Goal: Task Accomplishment & Management: Manage account settings

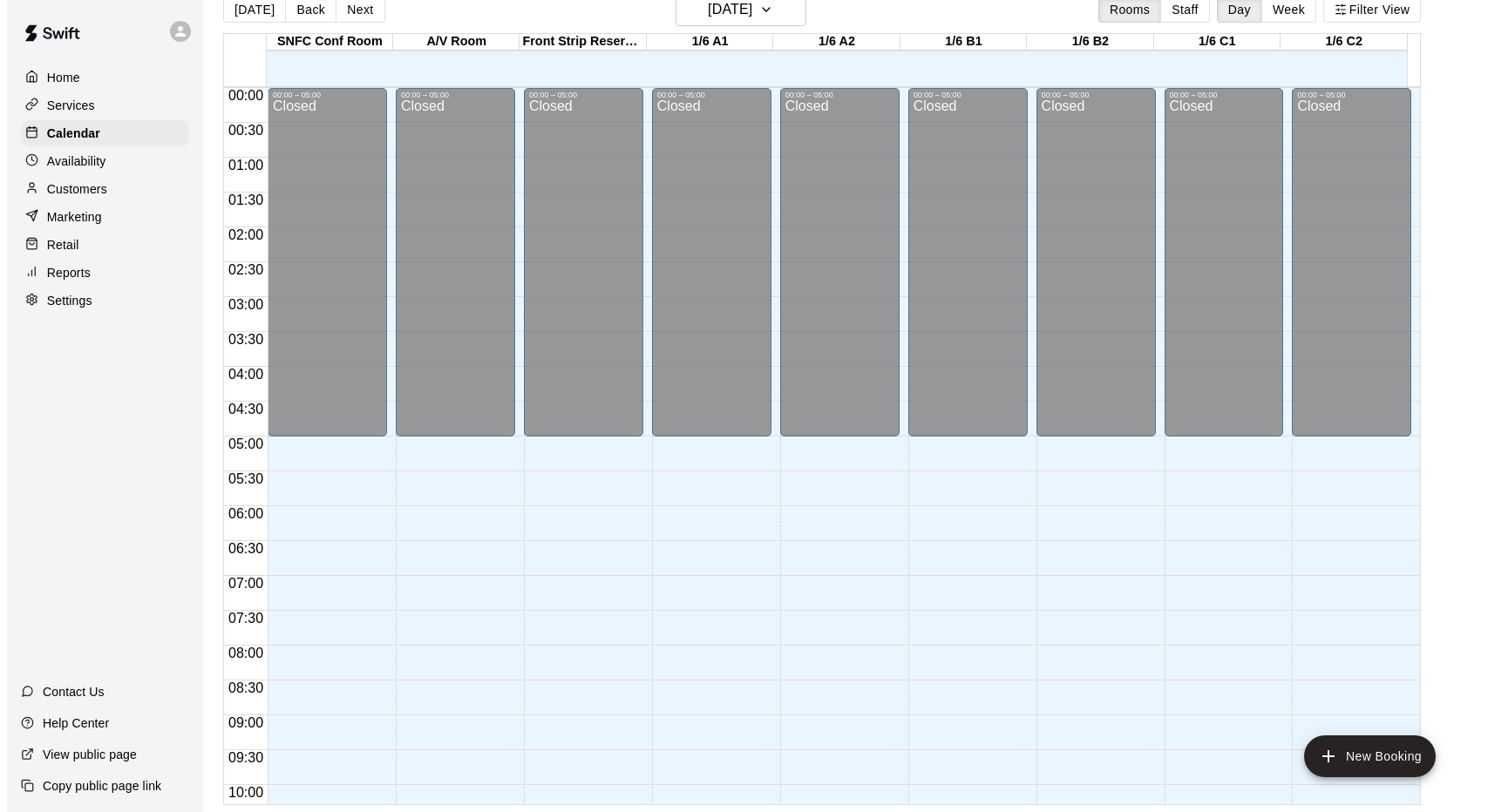
scroll to position [957, 0]
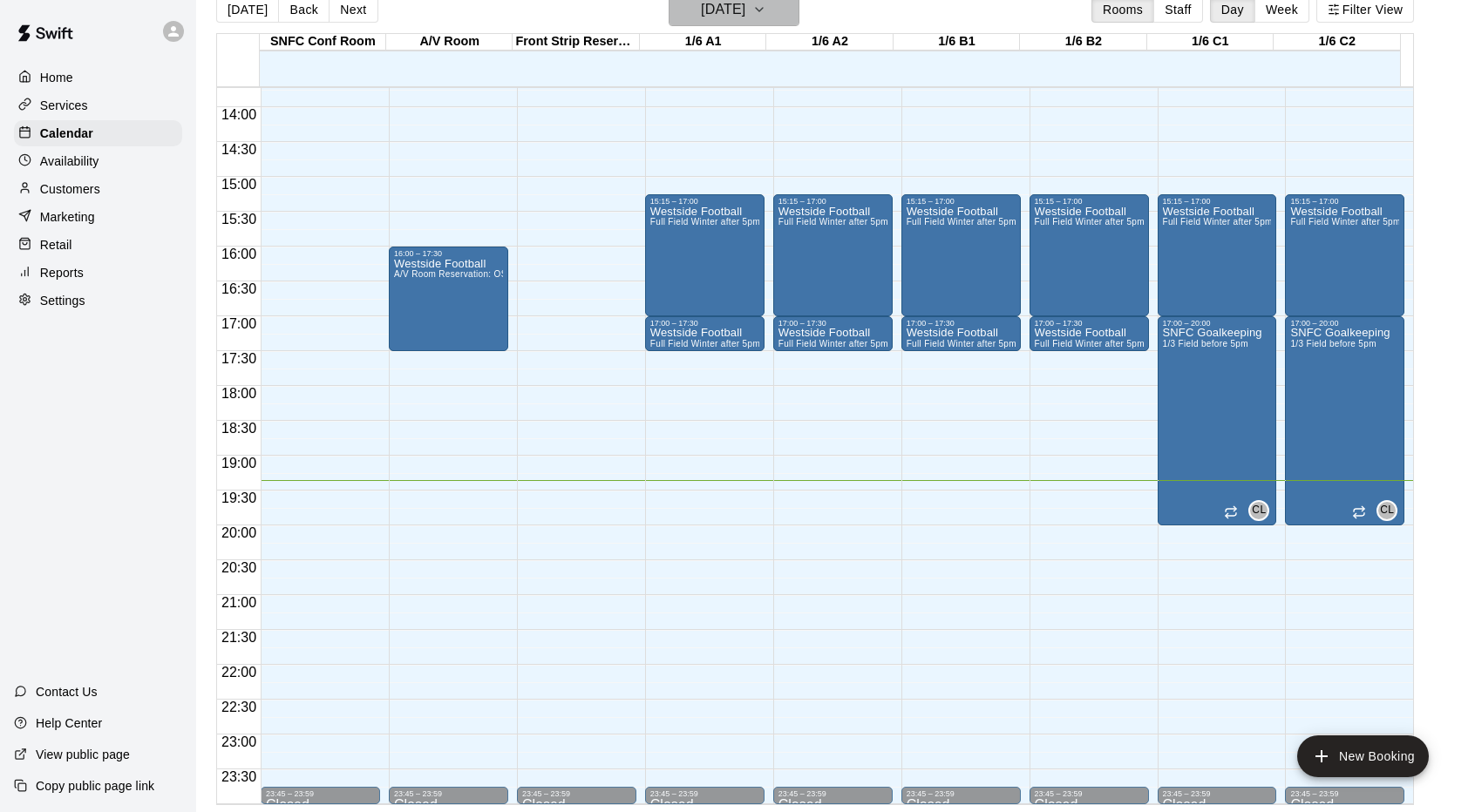
click at [746, 13] on h6 "[DATE]" at bounding box center [723, 10] width 45 height 25
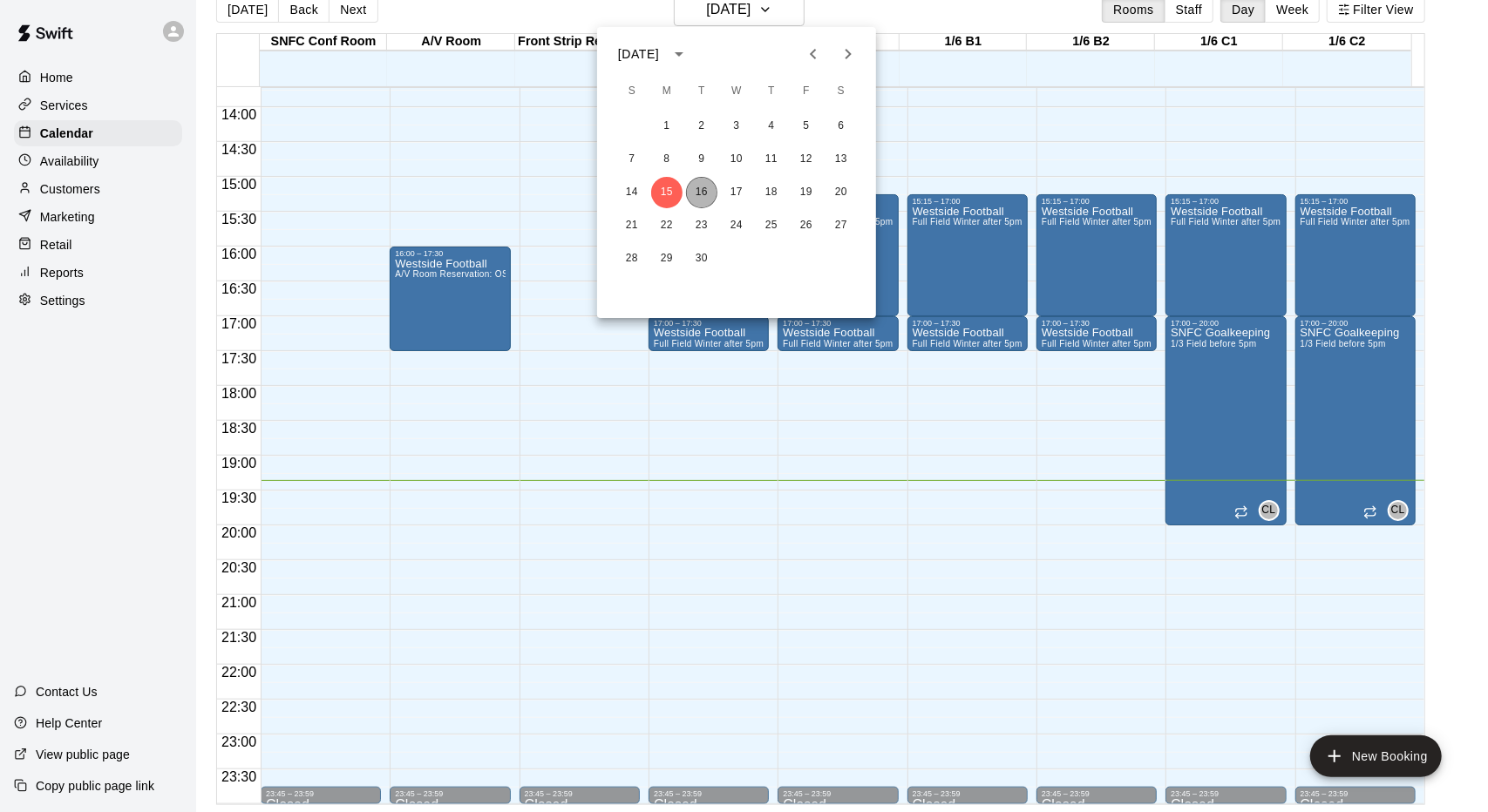
click at [702, 196] on button "16" at bounding box center [702, 193] width 31 height 31
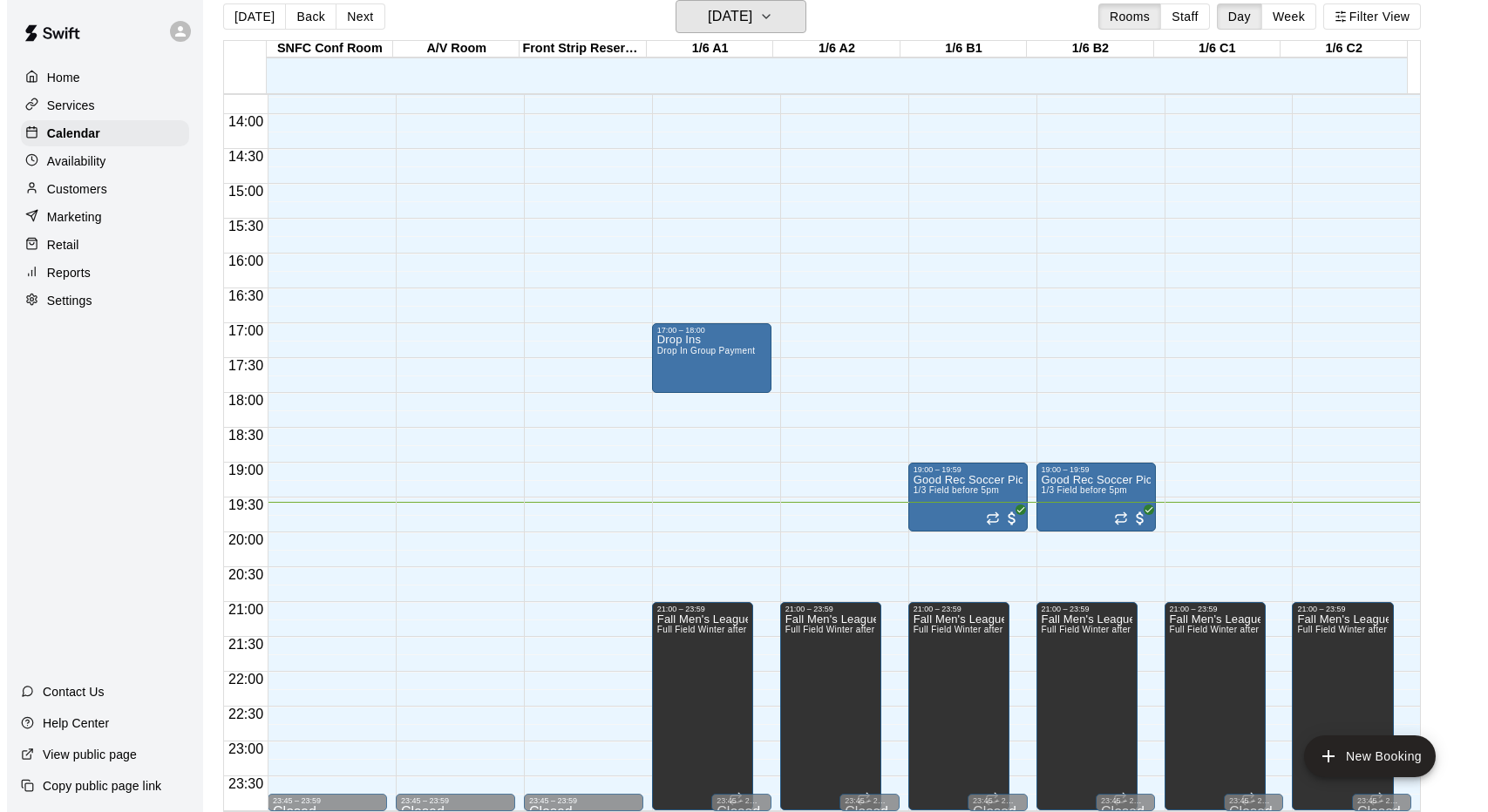
scroll to position [28, 0]
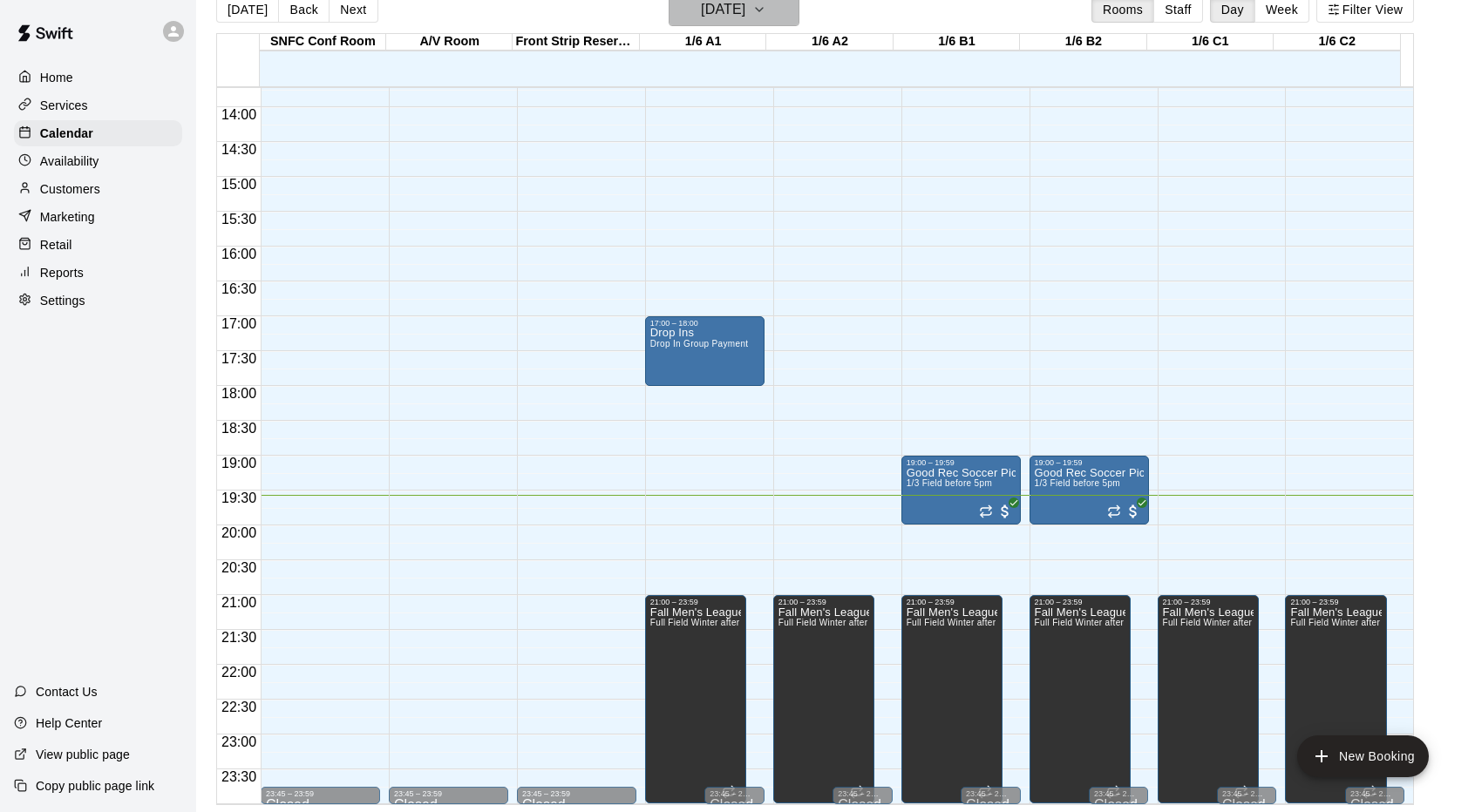
click at [746, 18] on h6 "[DATE]" at bounding box center [723, 10] width 45 height 25
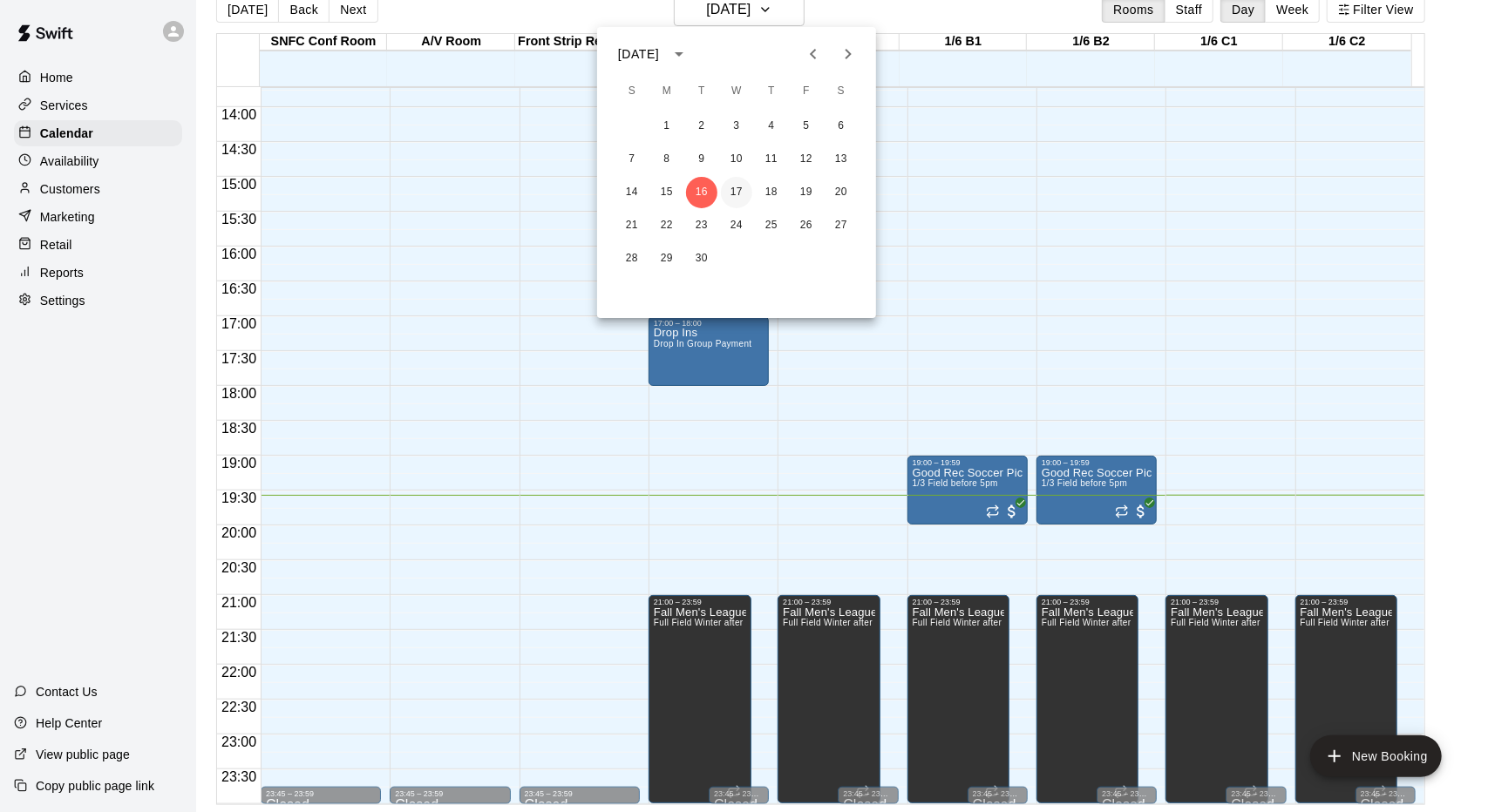
click at [741, 183] on button "17" at bounding box center [736, 193] width 31 height 31
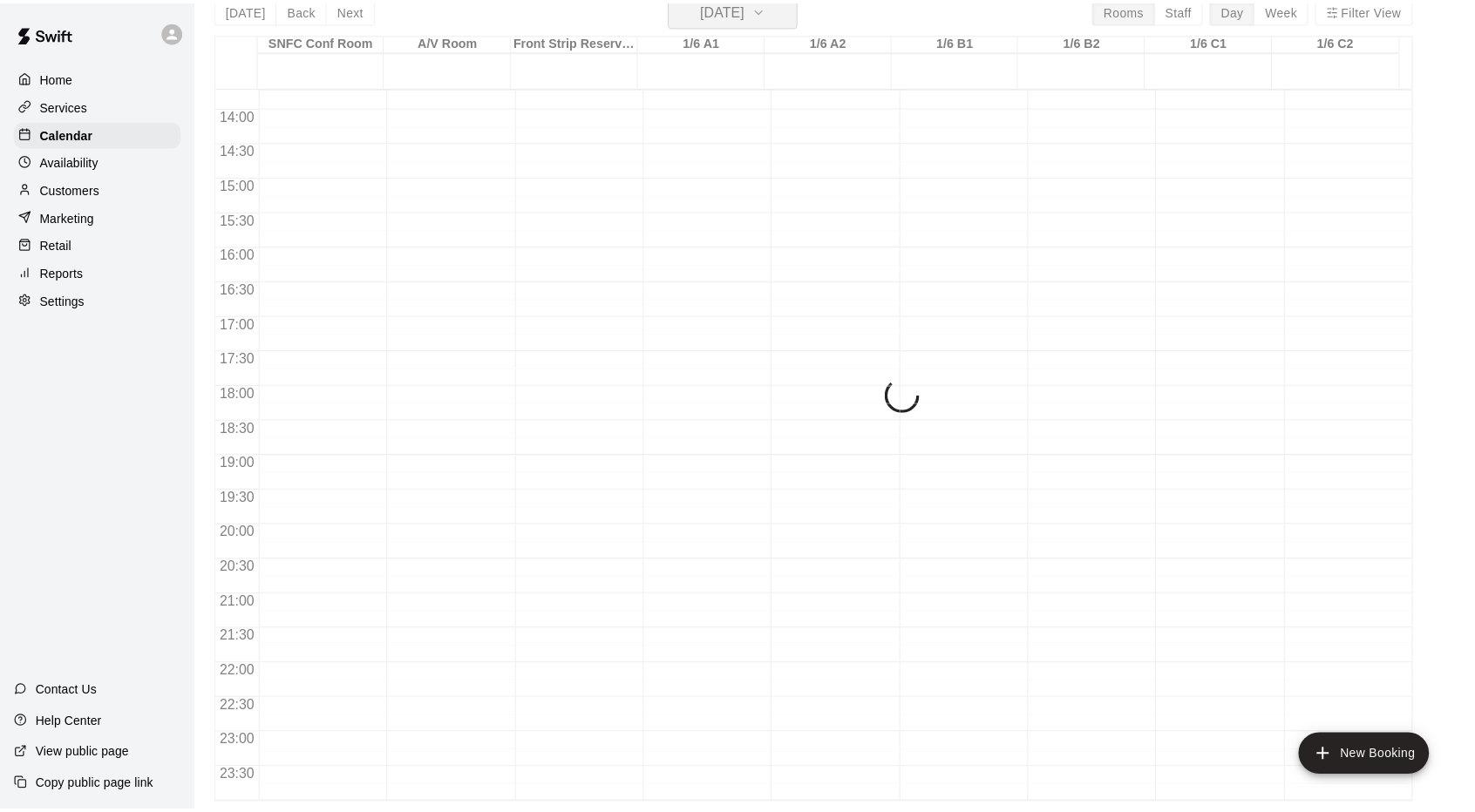
scroll to position [21, 0]
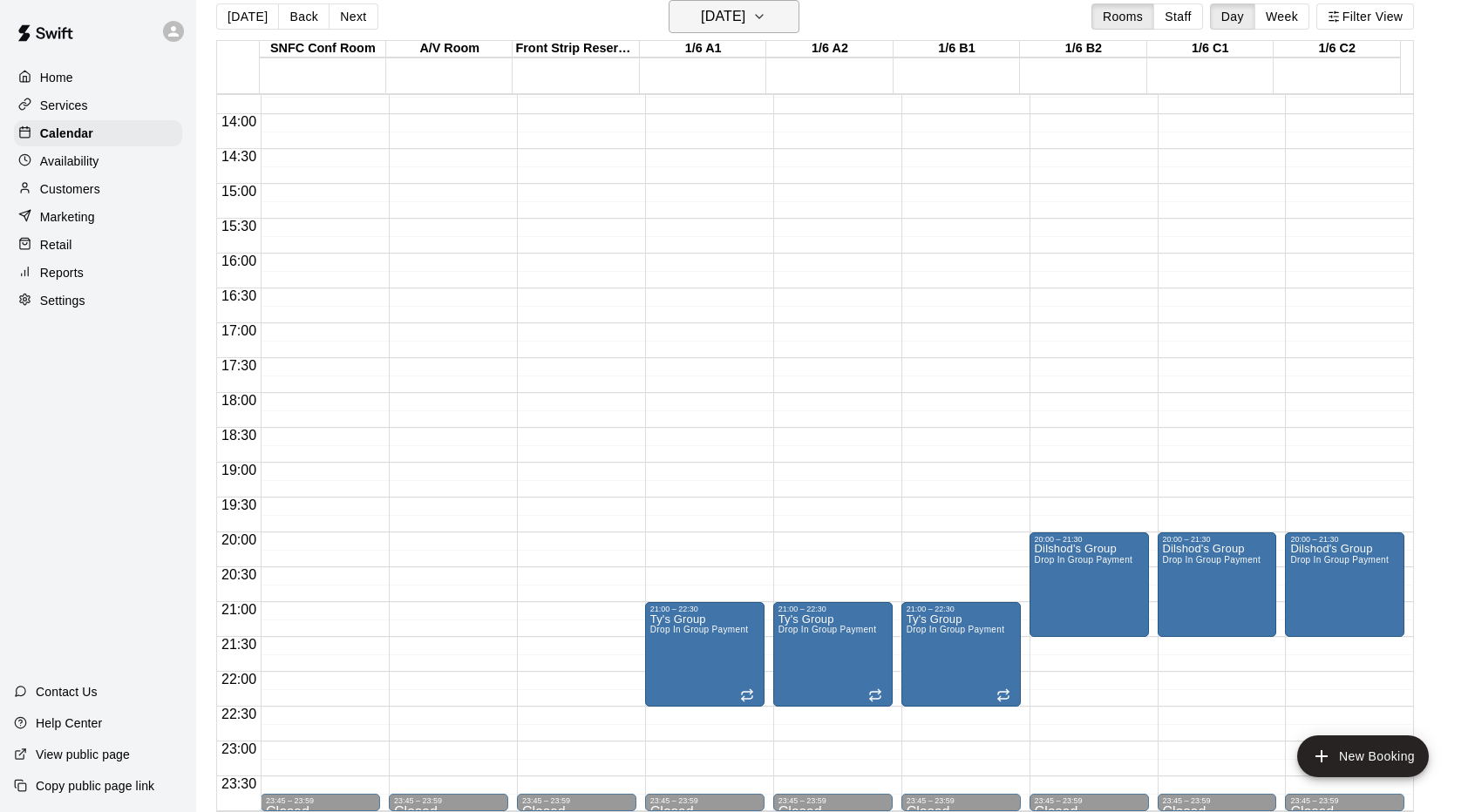
click at [746, 10] on h6 "[DATE]" at bounding box center [723, 17] width 45 height 25
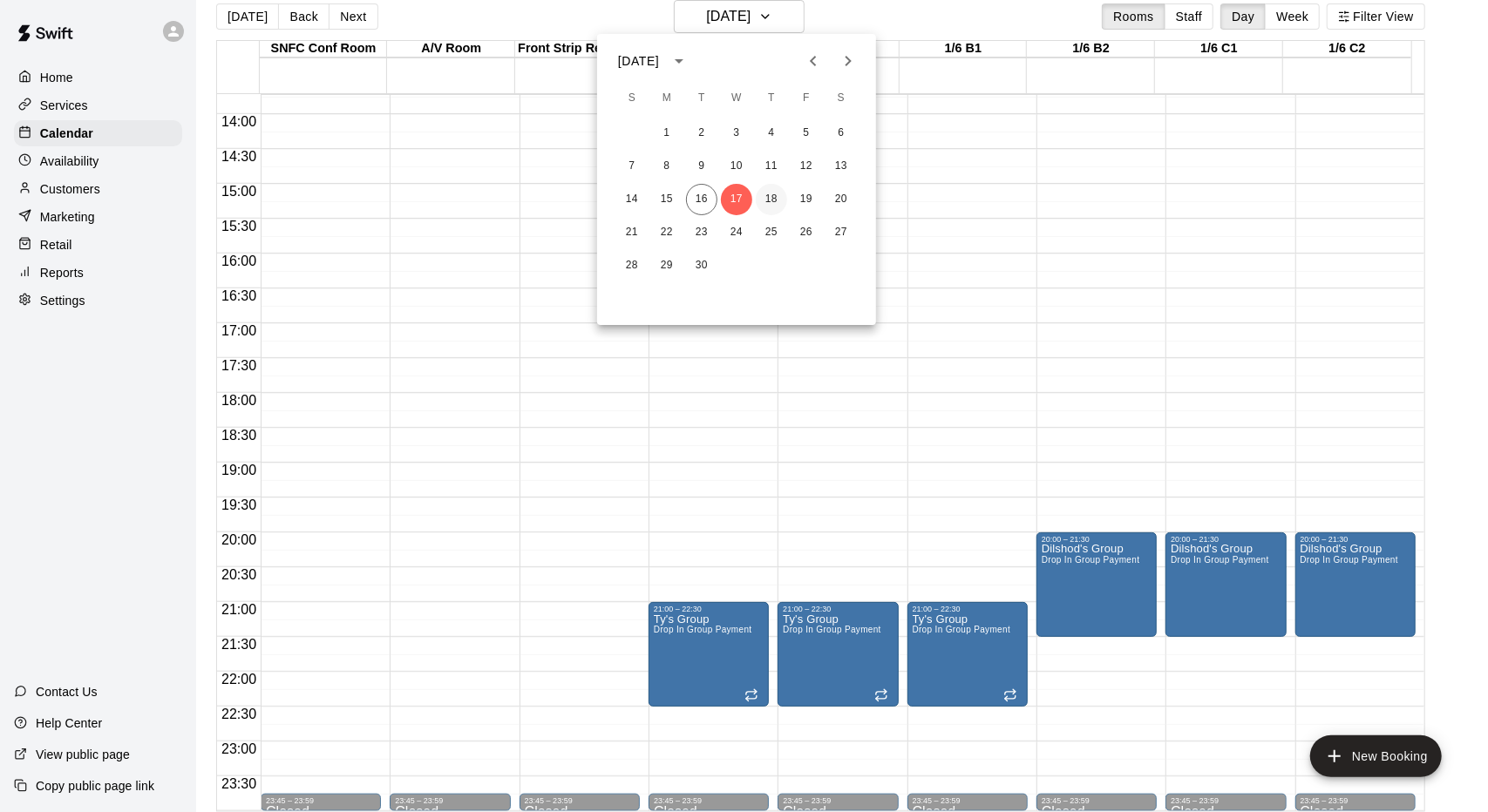
click at [777, 189] on button "18" at bounding box center [771, 199] width 31 height 31
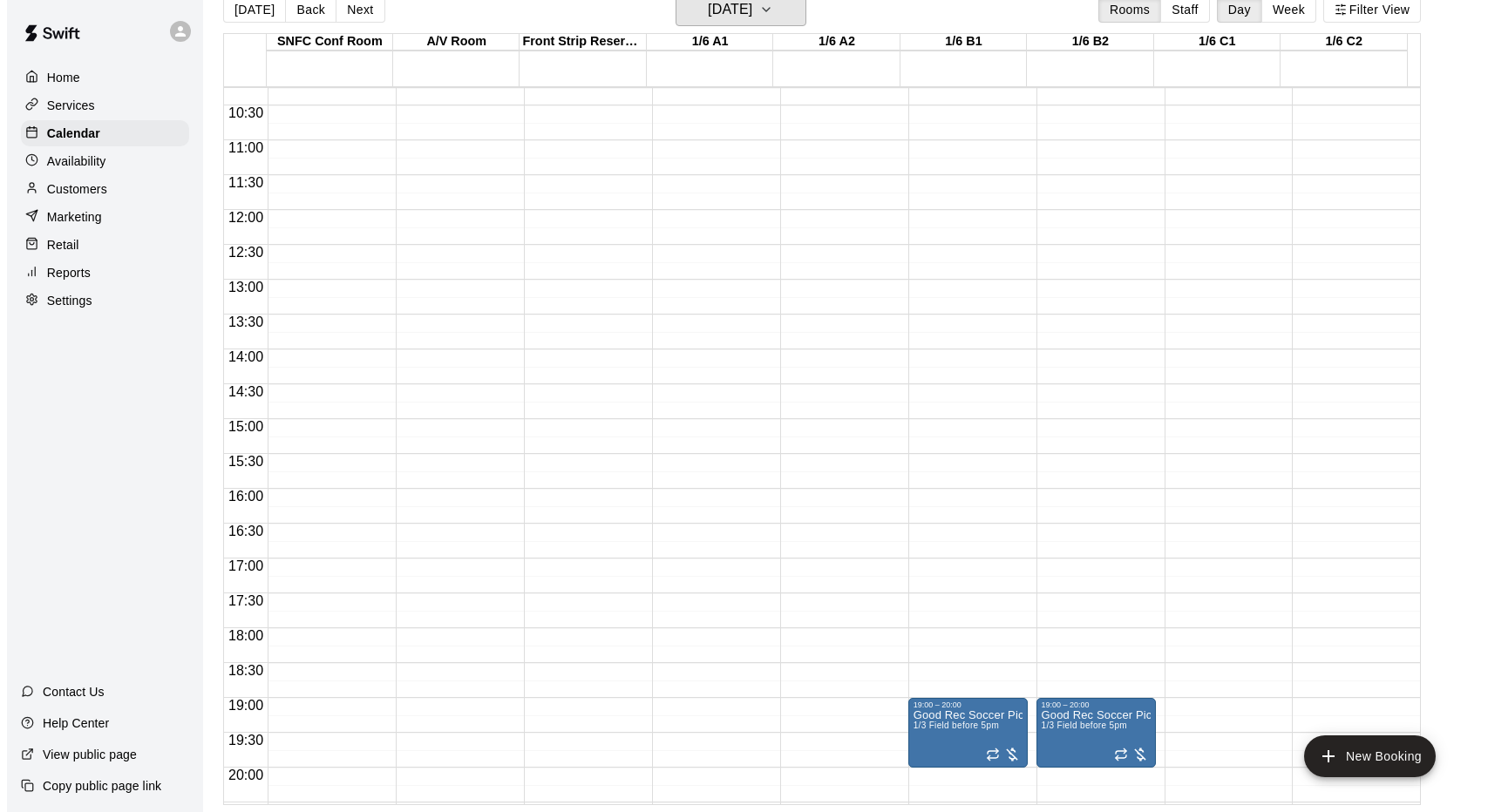
scroll to position [957, 0]
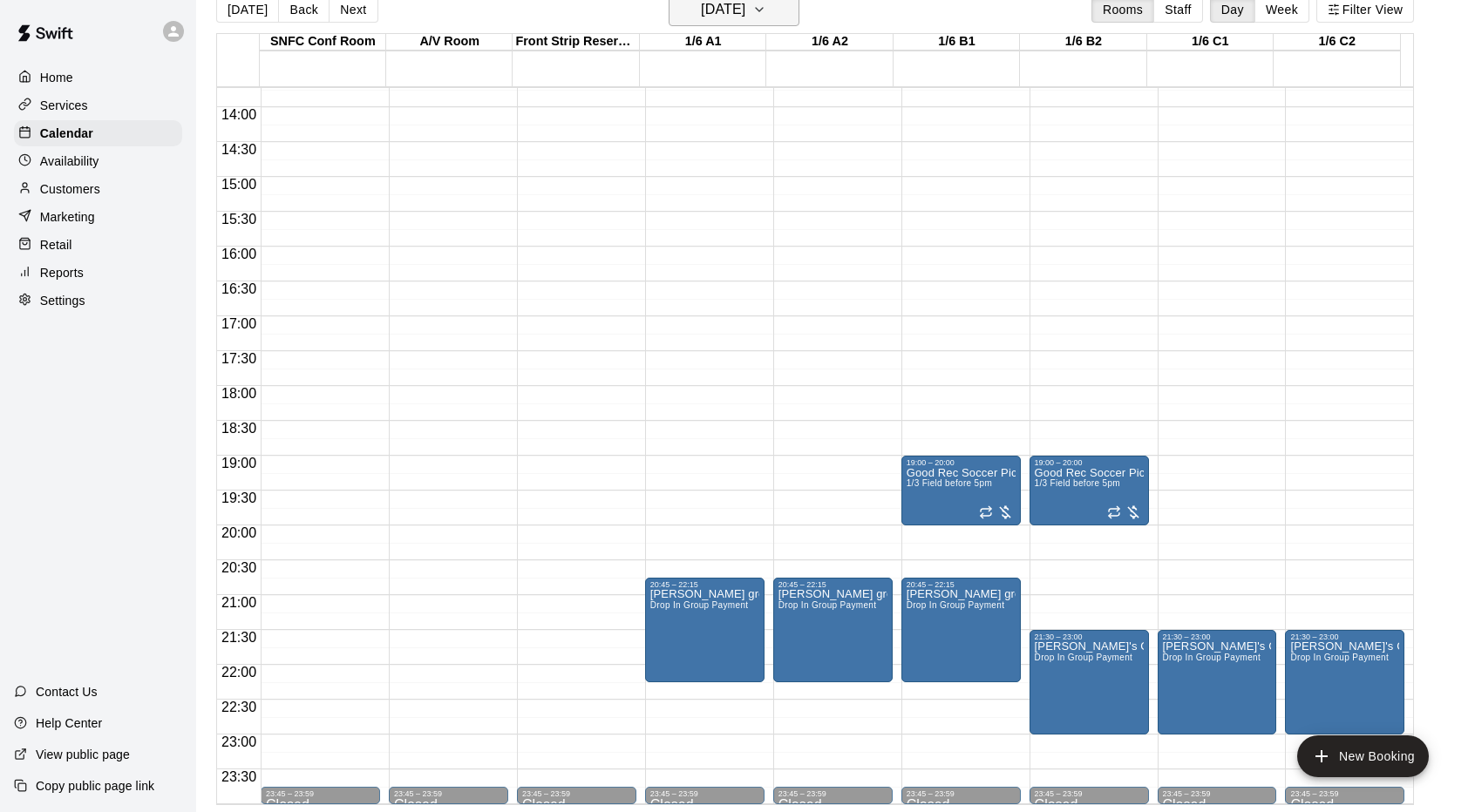
click at [746, 14] on h6 "[DATE]" at bounding box center [723, 10] width 45 height 25
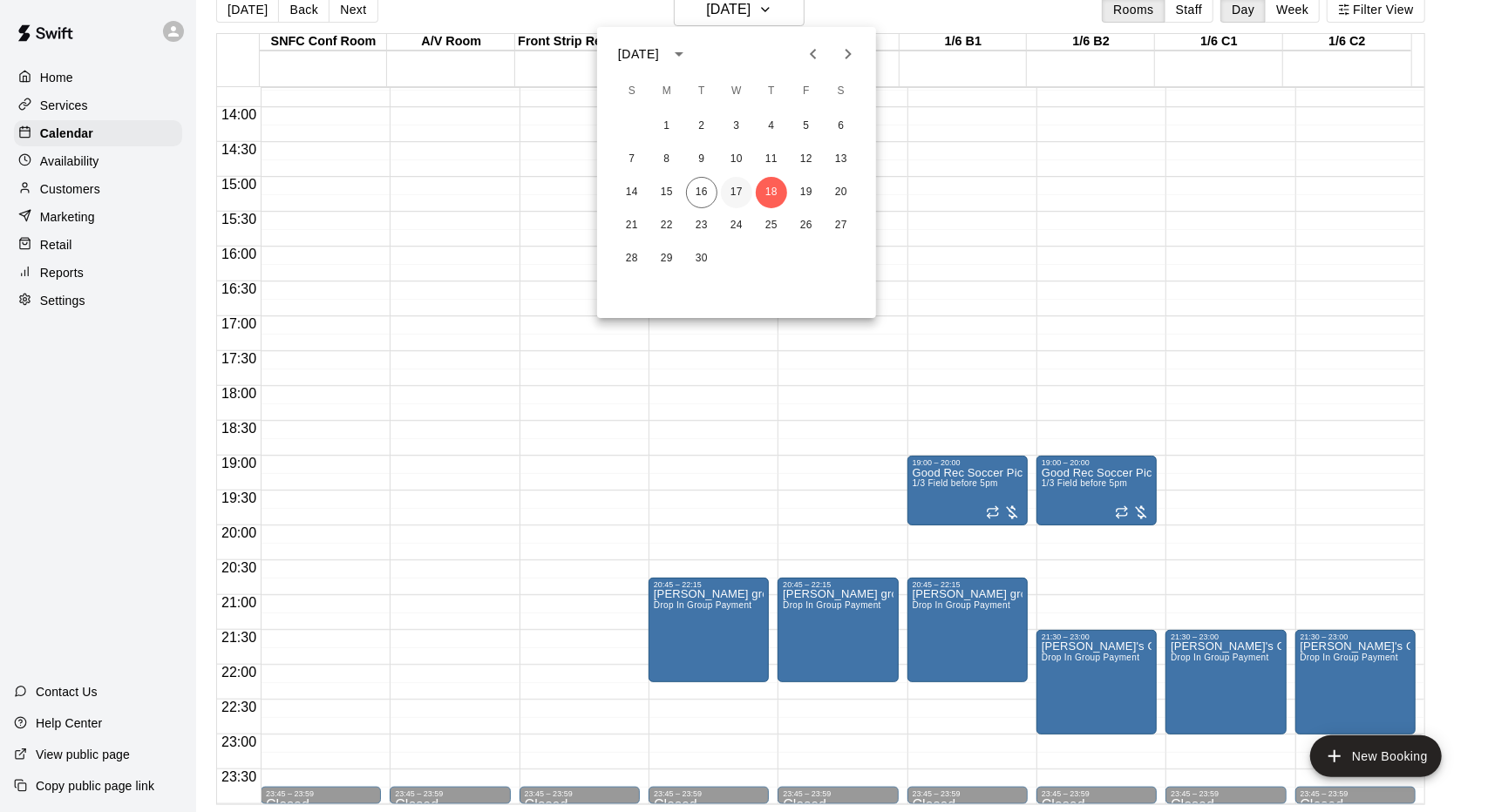
click at [733, 193] on button "17" at bounding box center [736, 193] width 31 height 31
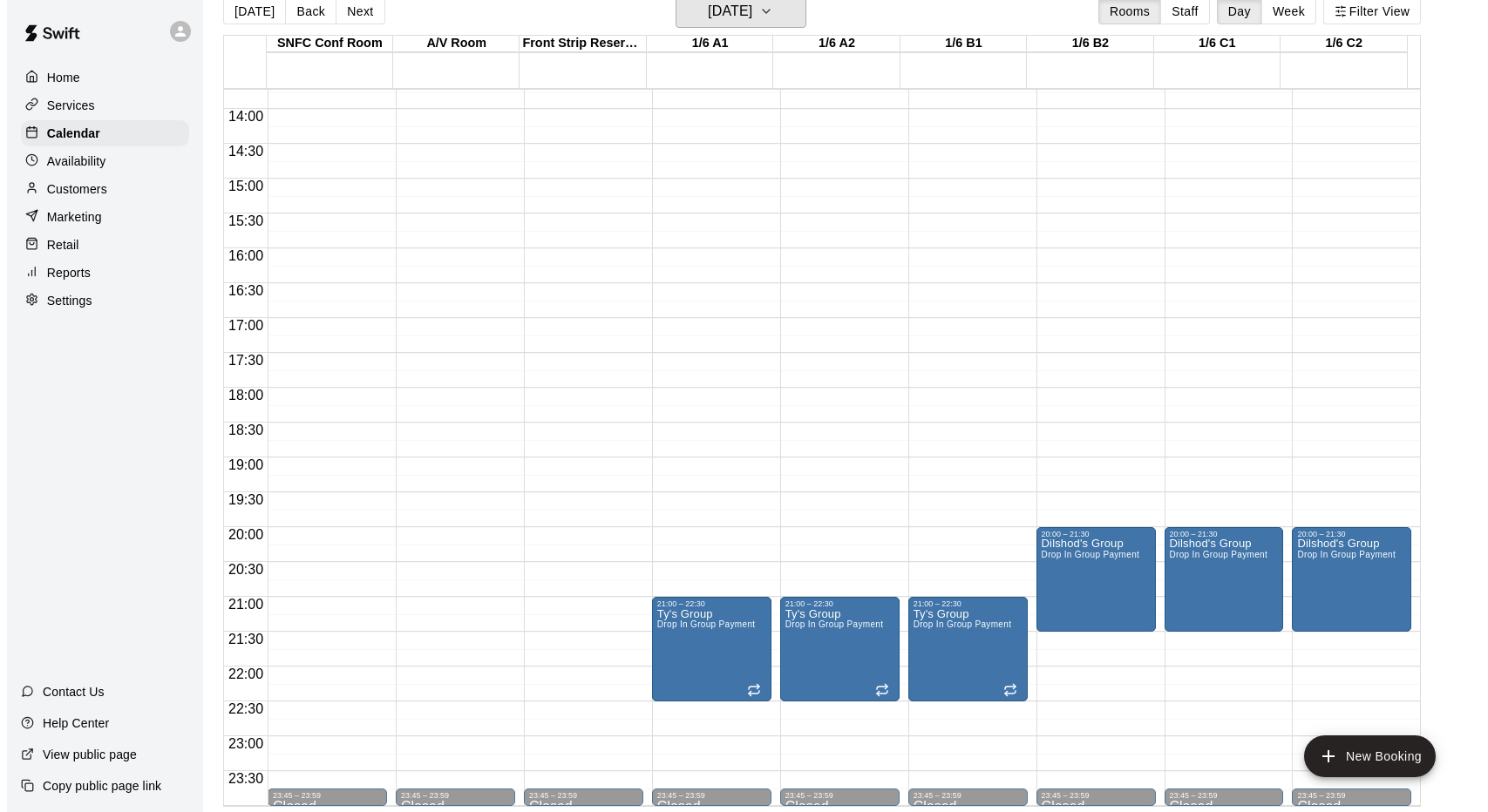
scroll to position [28, 0]
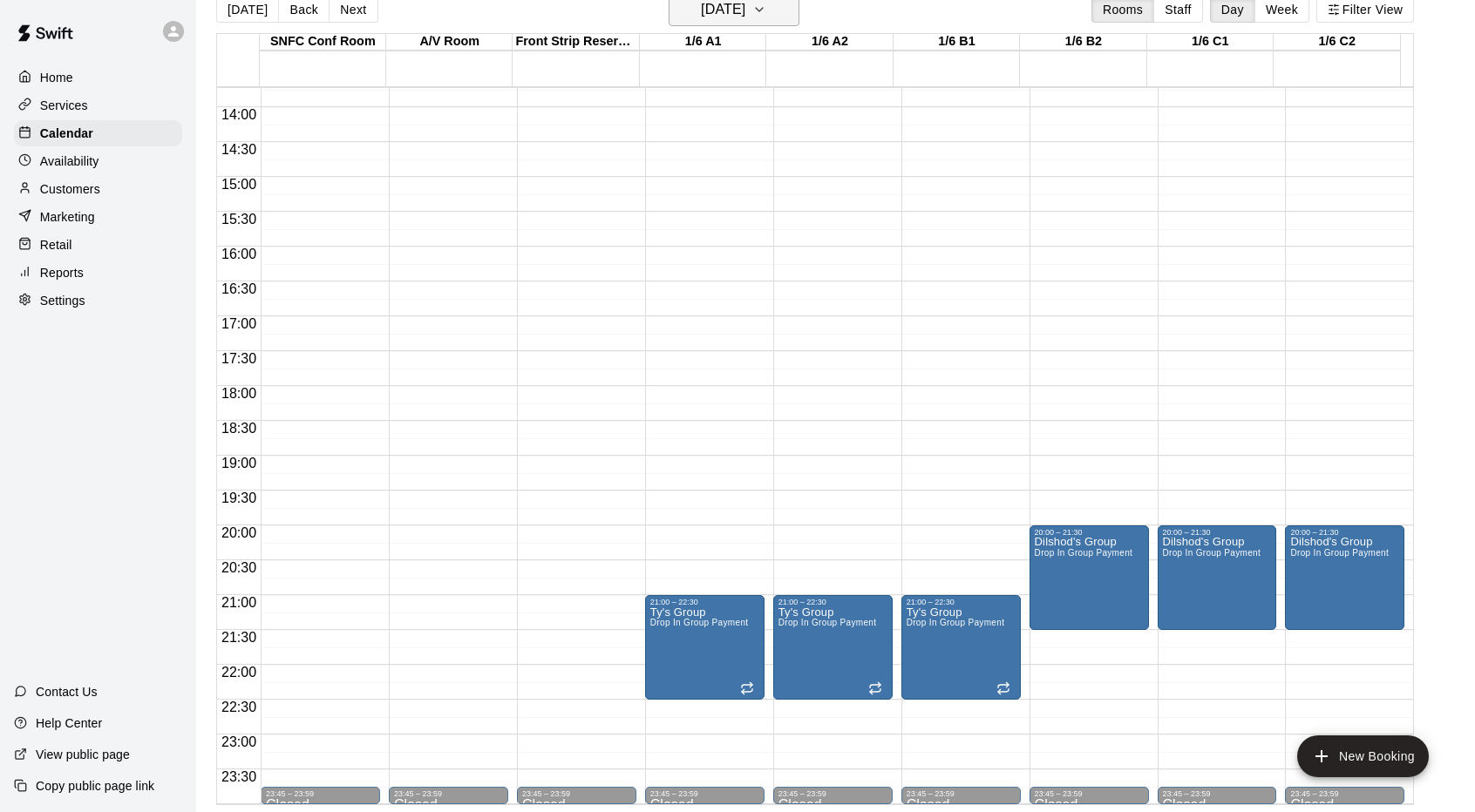
click at [746, 10] on h6 "[DATE]" at bounding box center [723, 10] width 45 height 25
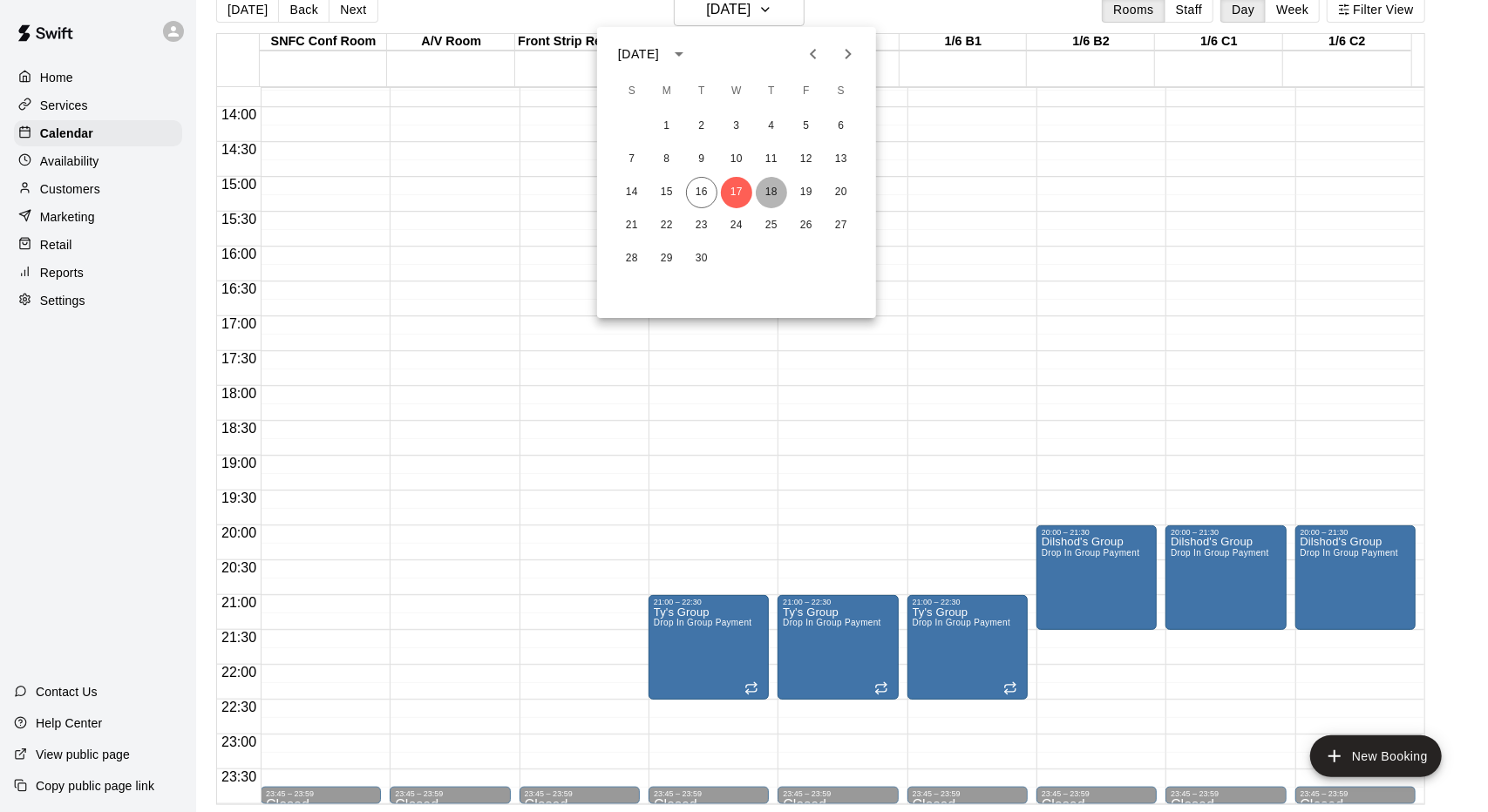
click at [782, 194] on button "18" at bounding box center [771, 193] width 31 height 31
